Goal: Check status: Check status

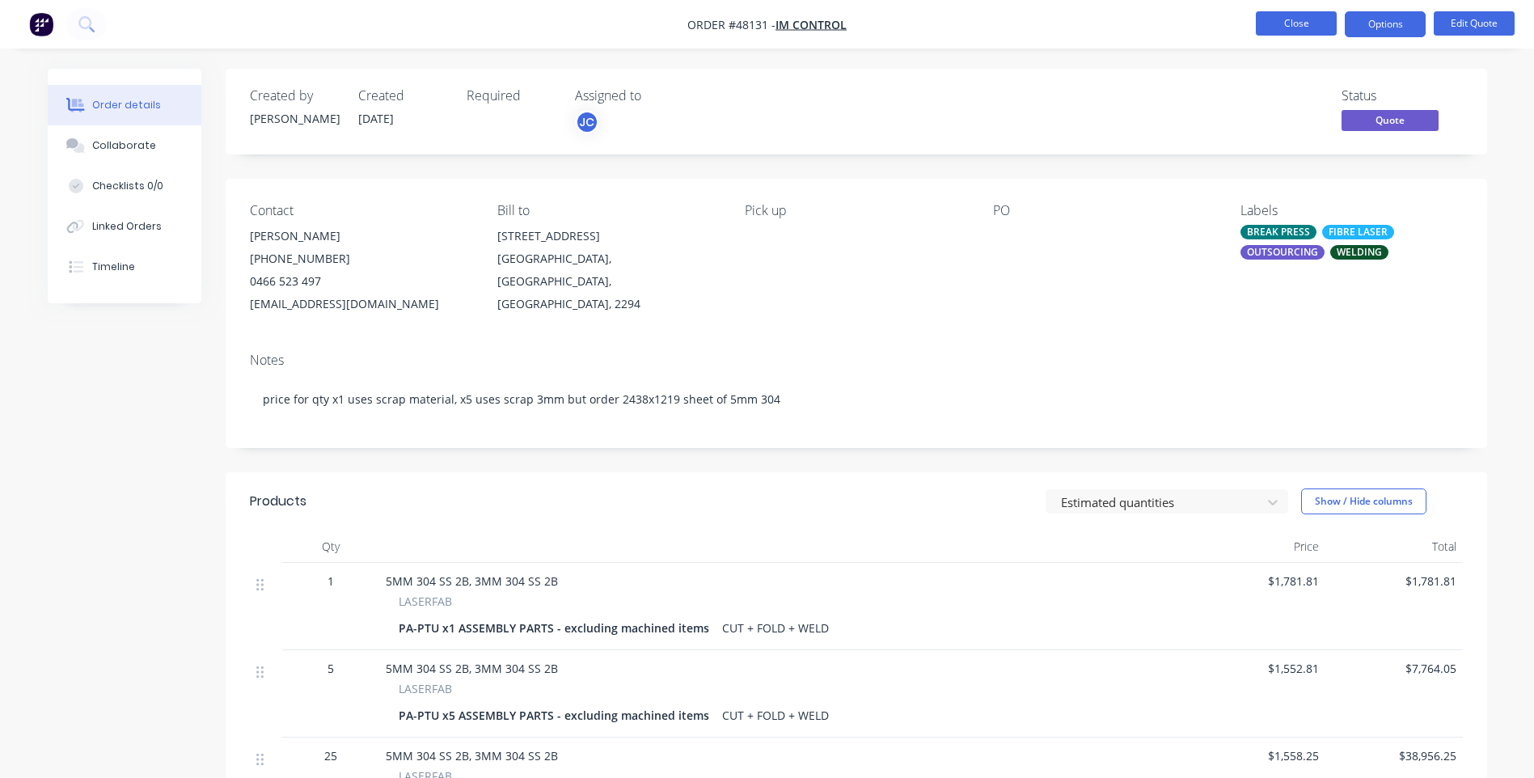
click at [1311, 28] on button "Close" at bounding box center [1296, 23] width 81 height 24
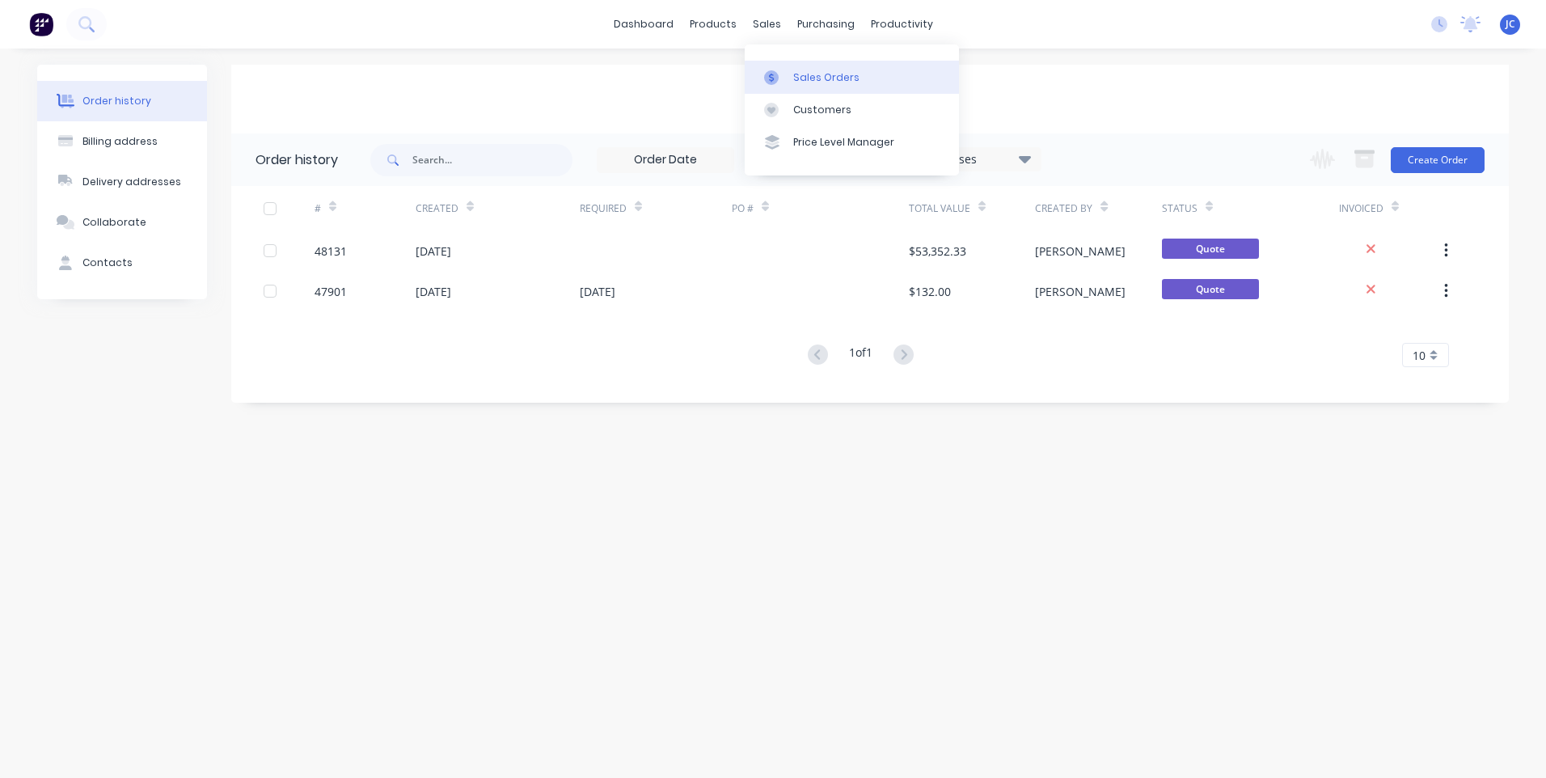
click at [793, 74] on div "Sales Orders" at bounding box center [826, 77] width 66 height 15
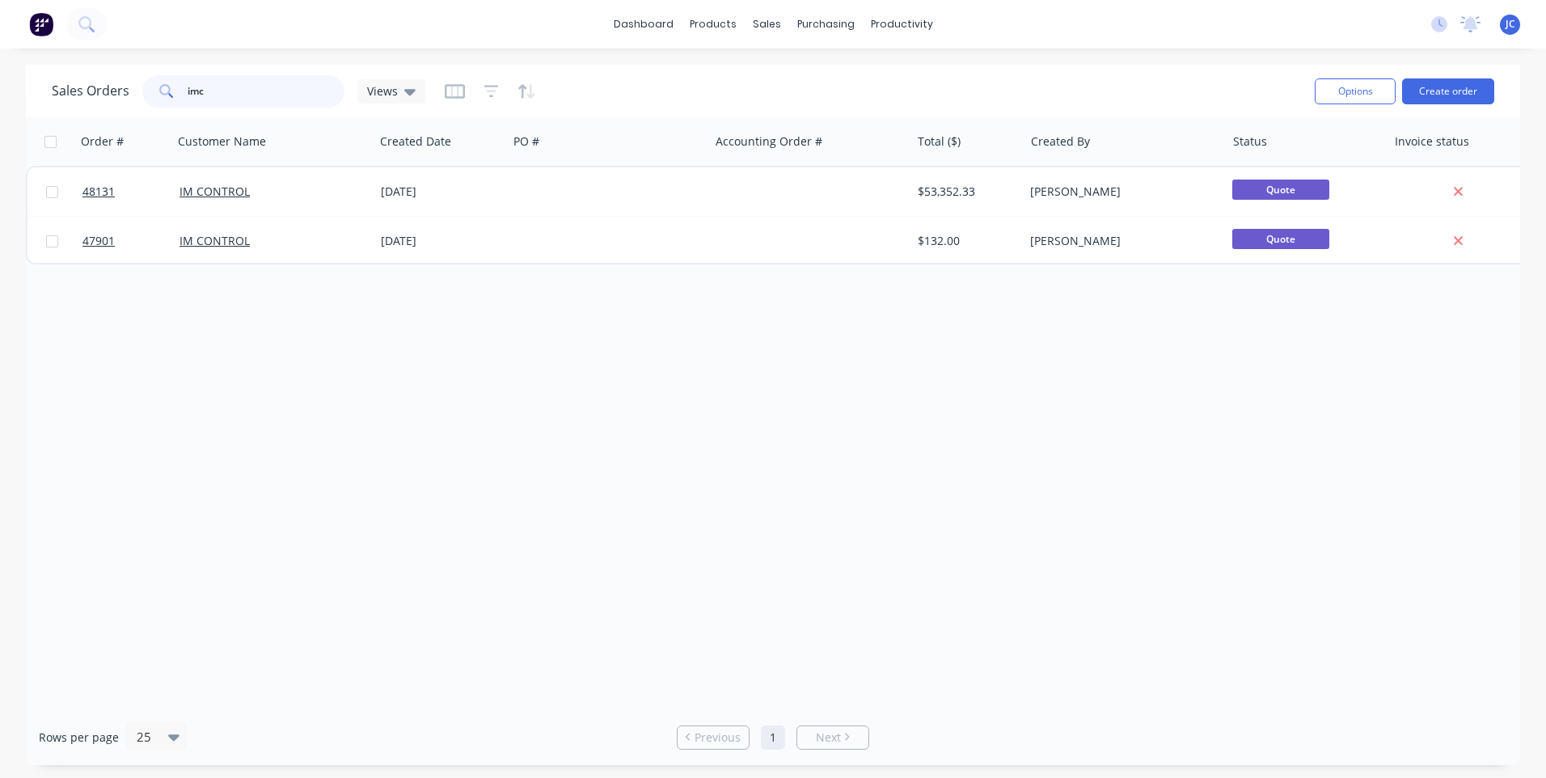
click at [169, 95] on div "imc" at bounding box center [243, 91] width 202 height 32
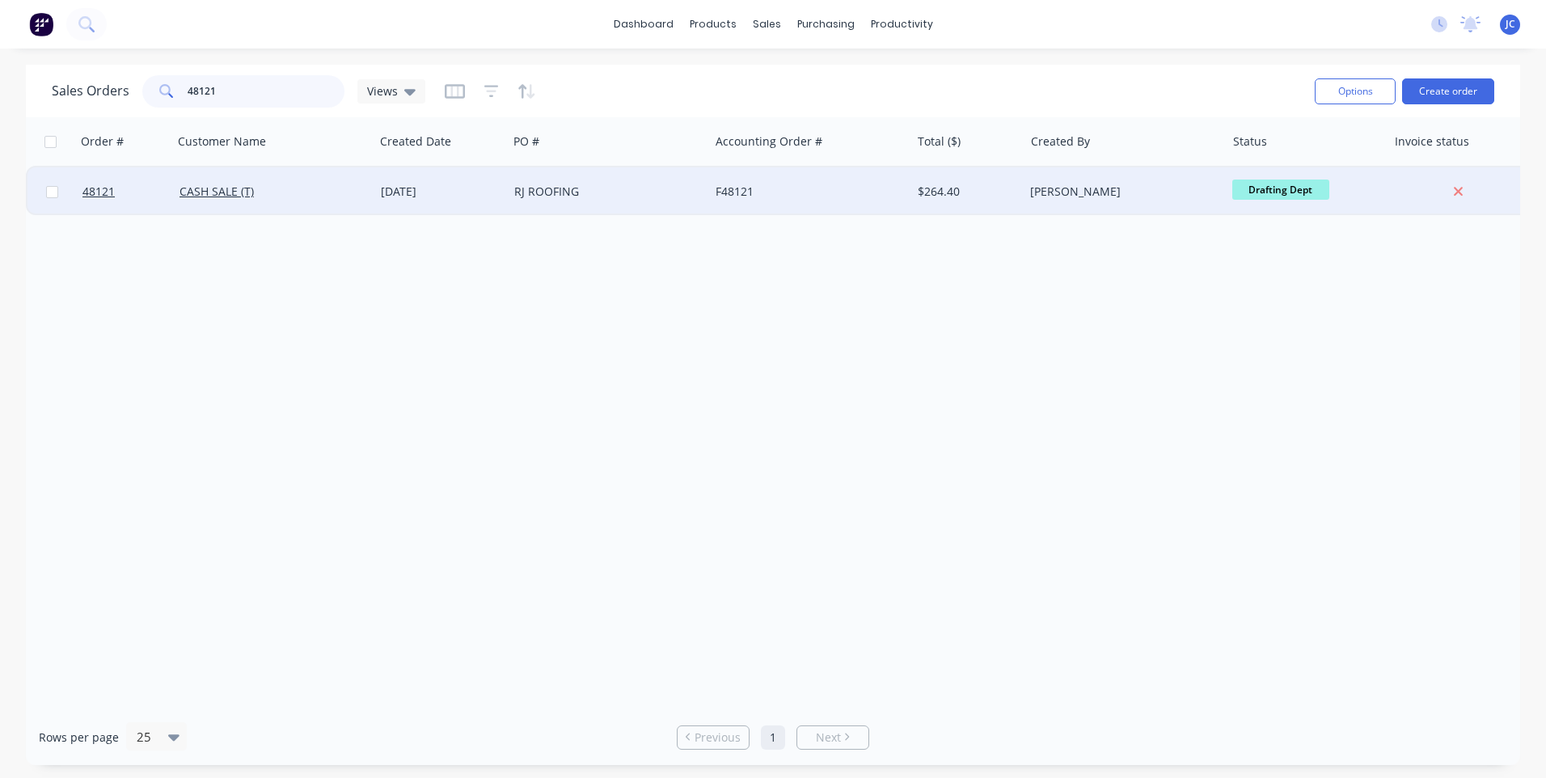
type input "48121"
click at [599, 178] on div "RJ ROOFING" at bounding box center [608, 191] width 201 height 49
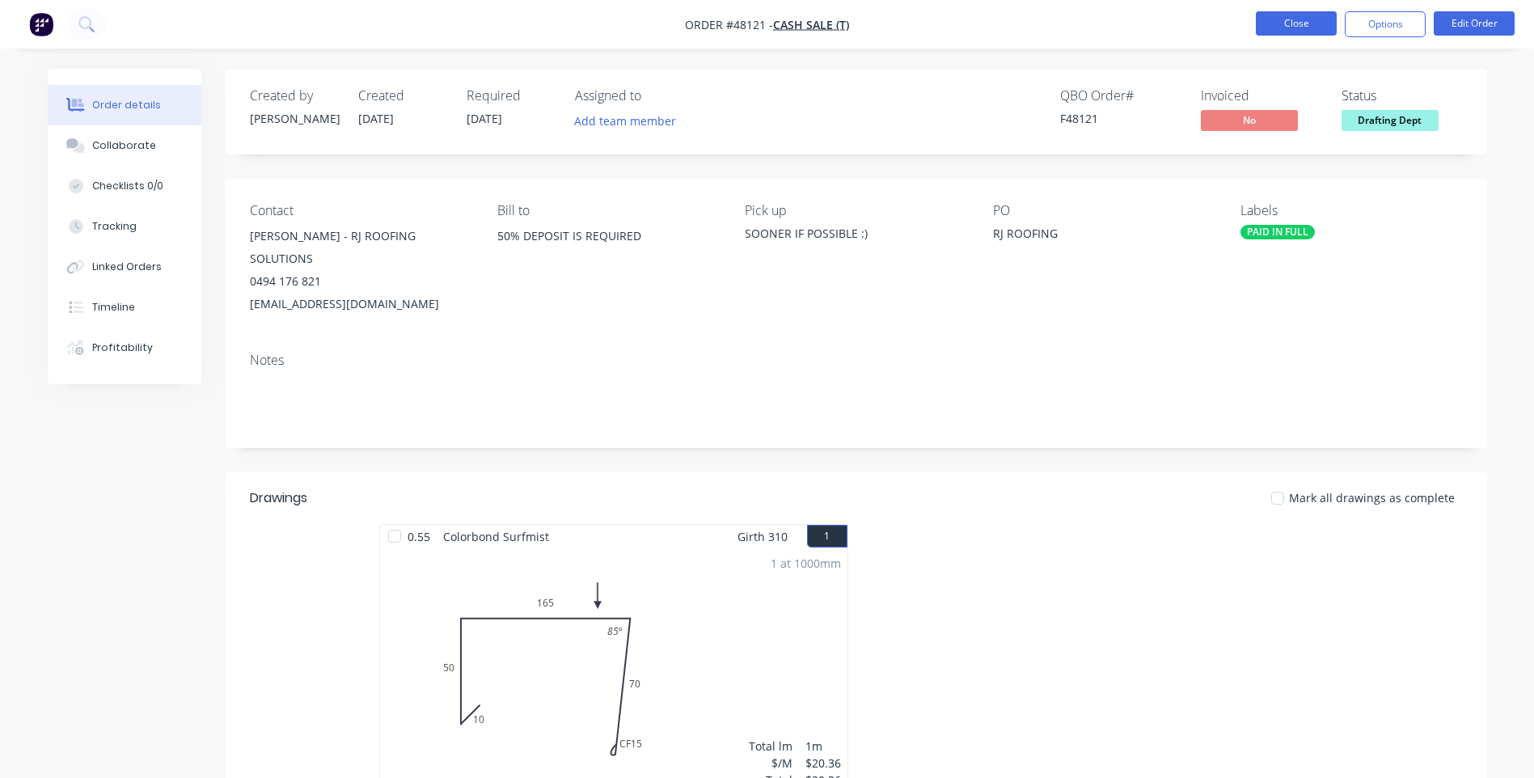
click at [1297, 17] on button "Close" at bounding box center [1296, 23] width 81 height 24
